Goal: Transaction & Acquisition: Download file/media

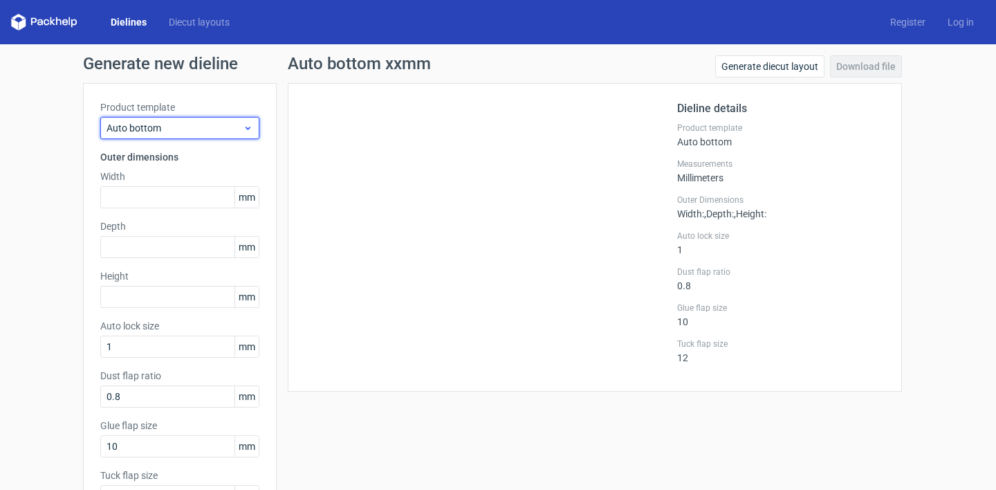
click at [230, 128] on span "Auto bottom" at bounding box center [175, 128] width 136 height 14
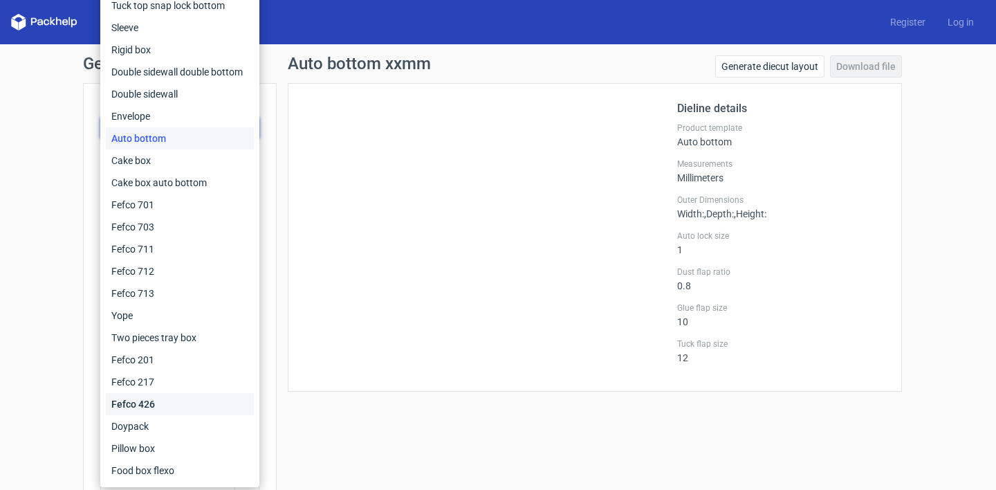
click at [160, 401] on div "Fefco 426" at bounding box center [180, 404] width 148 height 22
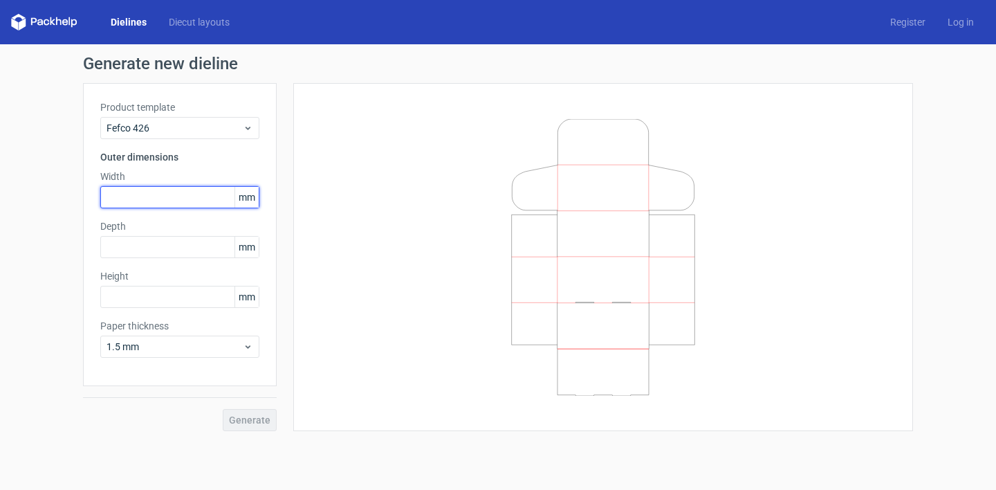
click at [211, 202] on input "text" at bounding box center [179, 197] width 159 height 22
type input "320"
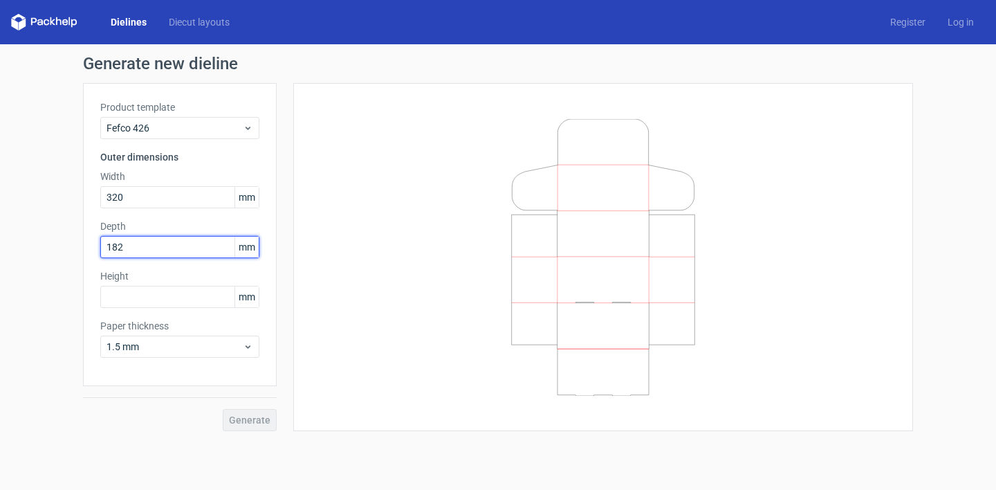
type input "182"
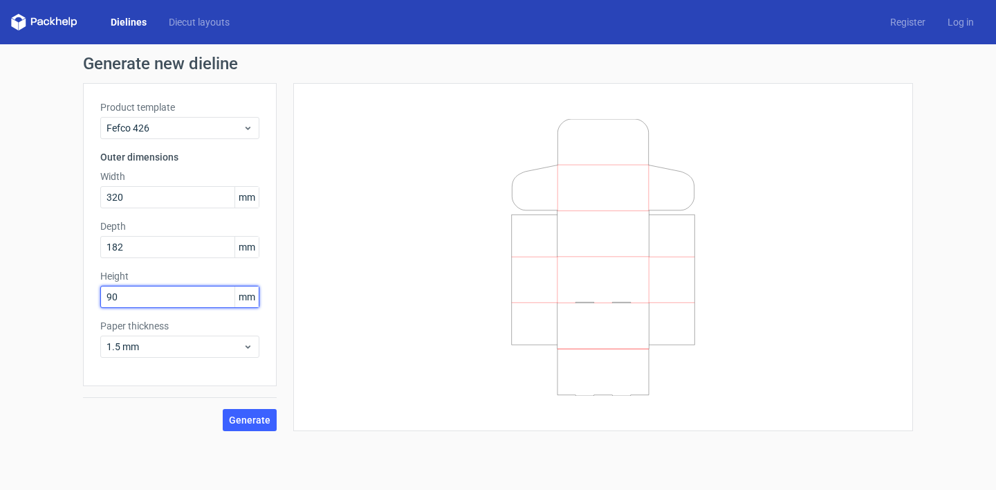
type input "90"
click at [248, 424] on span "Generate" at bounding box center [250, 420] width 42 height 10
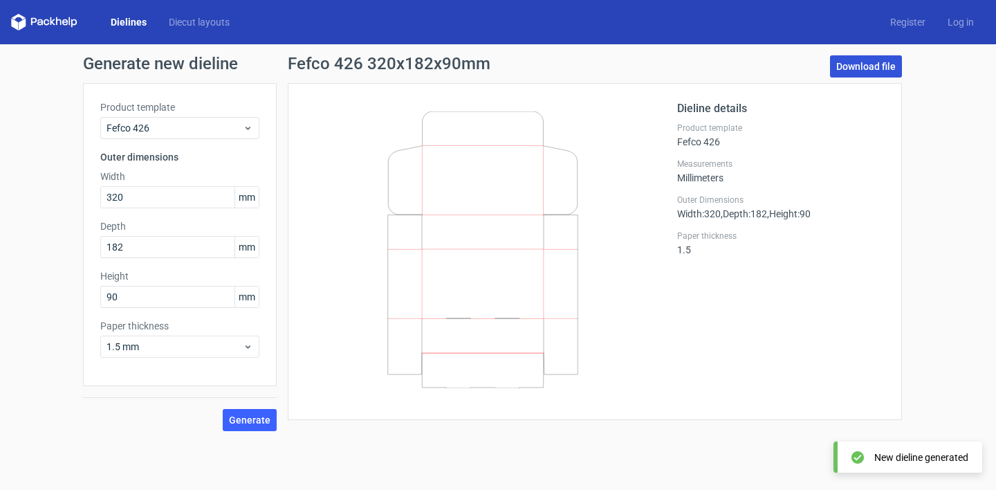
click at [864, 59] on link "Download file" at bounding box center [866, 66] width 72 height 22
